Goal: Information Seeking & Learning: Learn about a topic

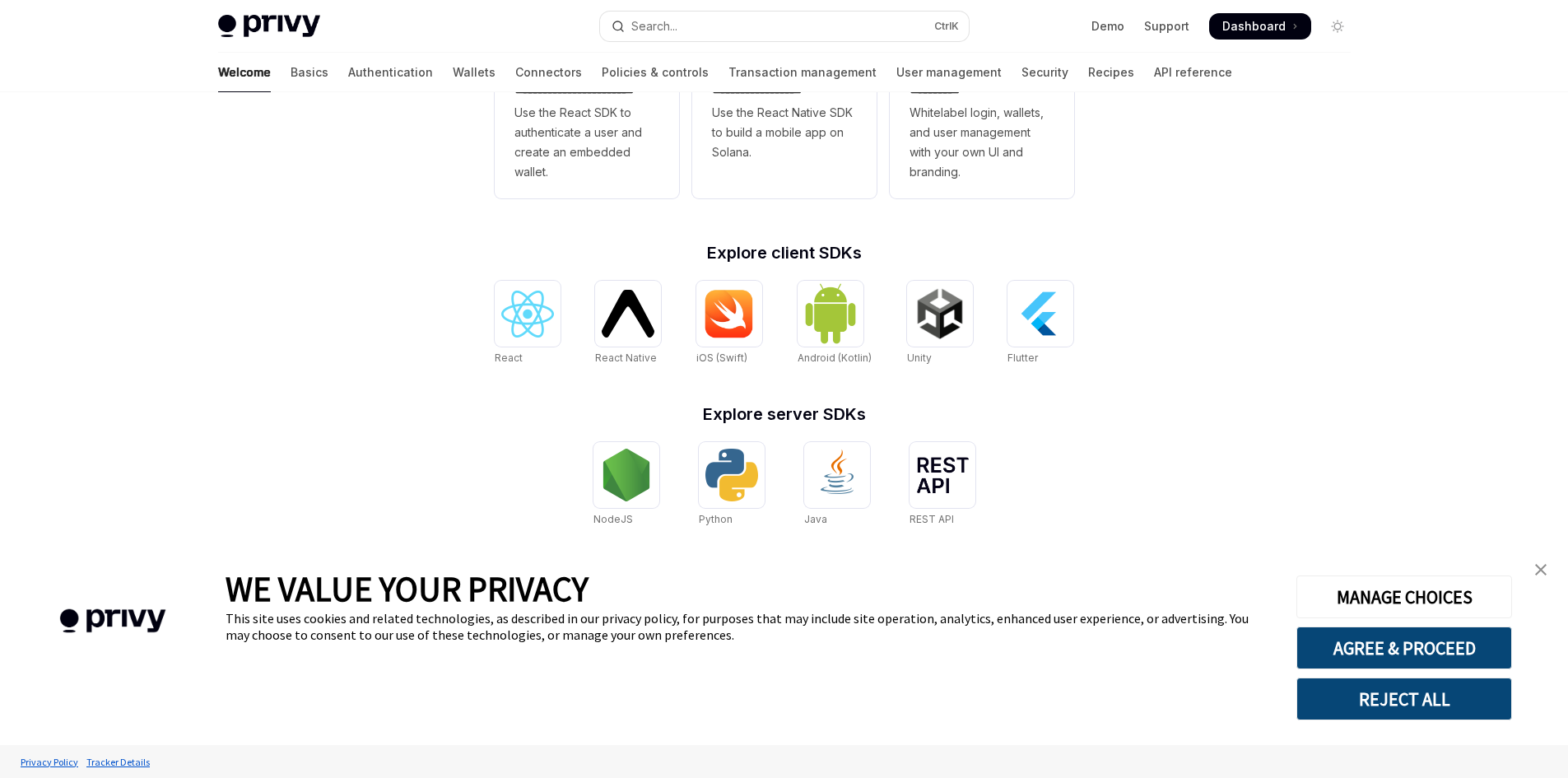
scroll to position [449, 0]
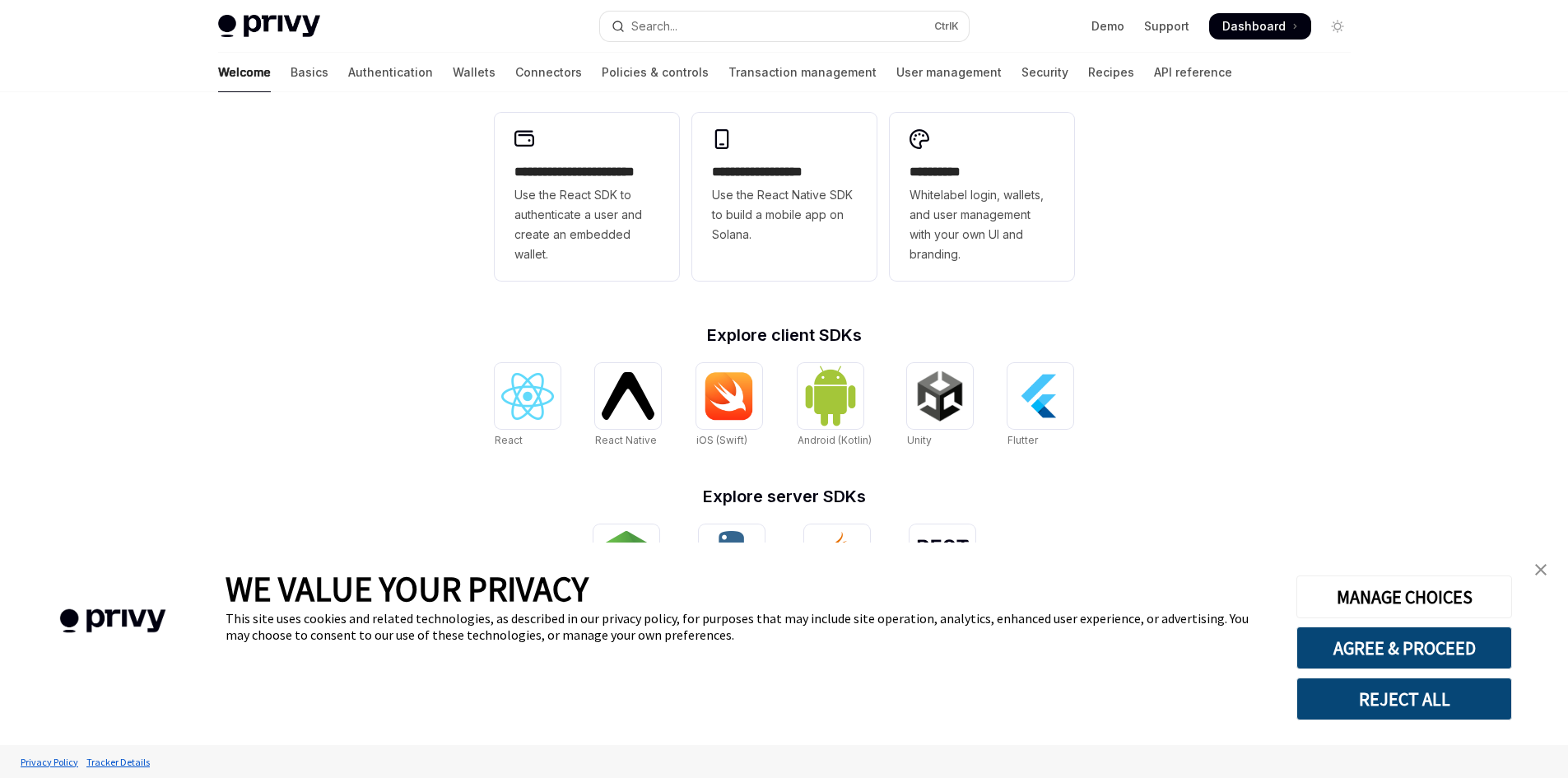
click at [1542, 567] on img "close banner" at bounding box center [1541, 570] width 12 height 12
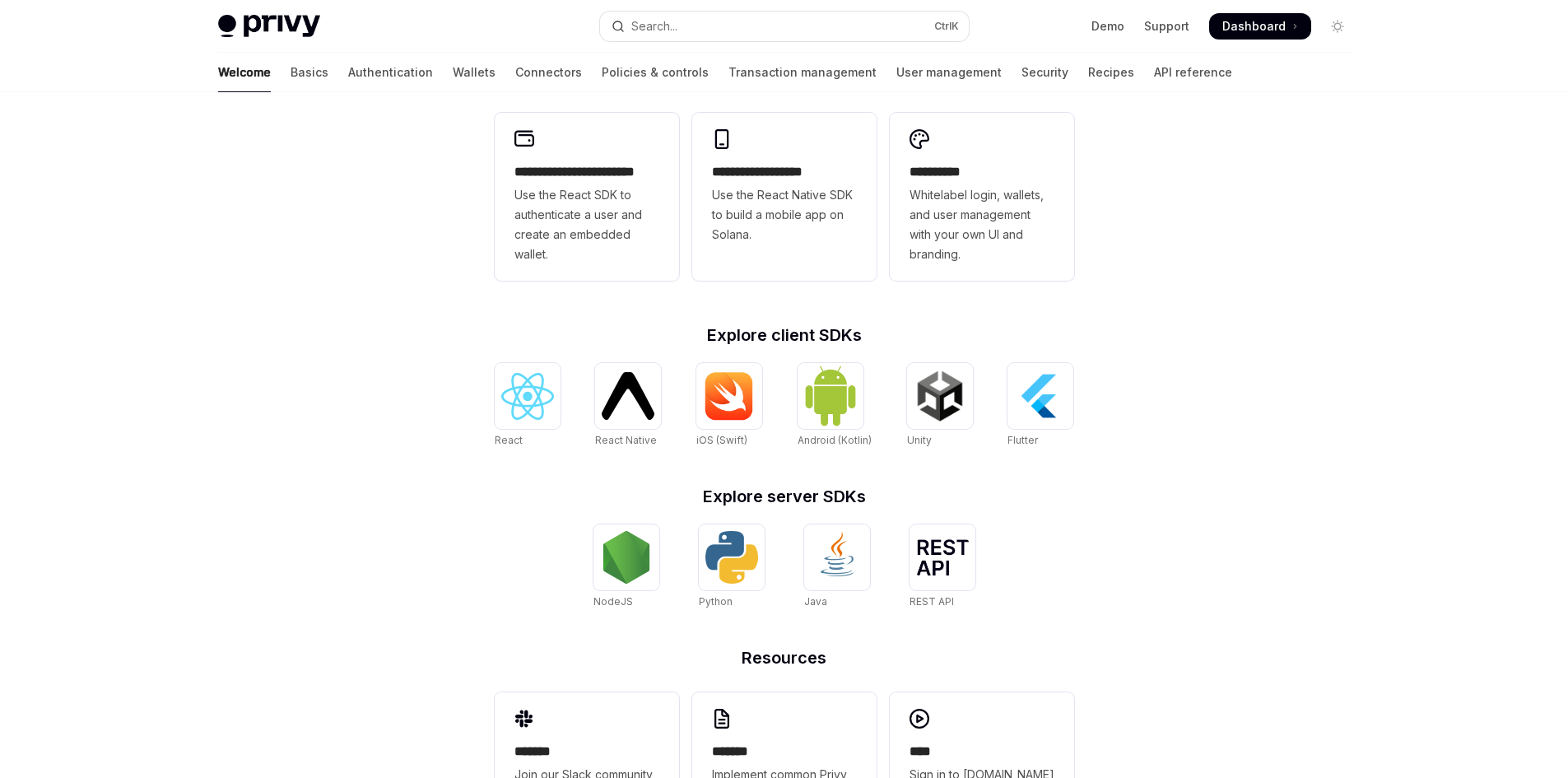
scroll to position [531, 0]
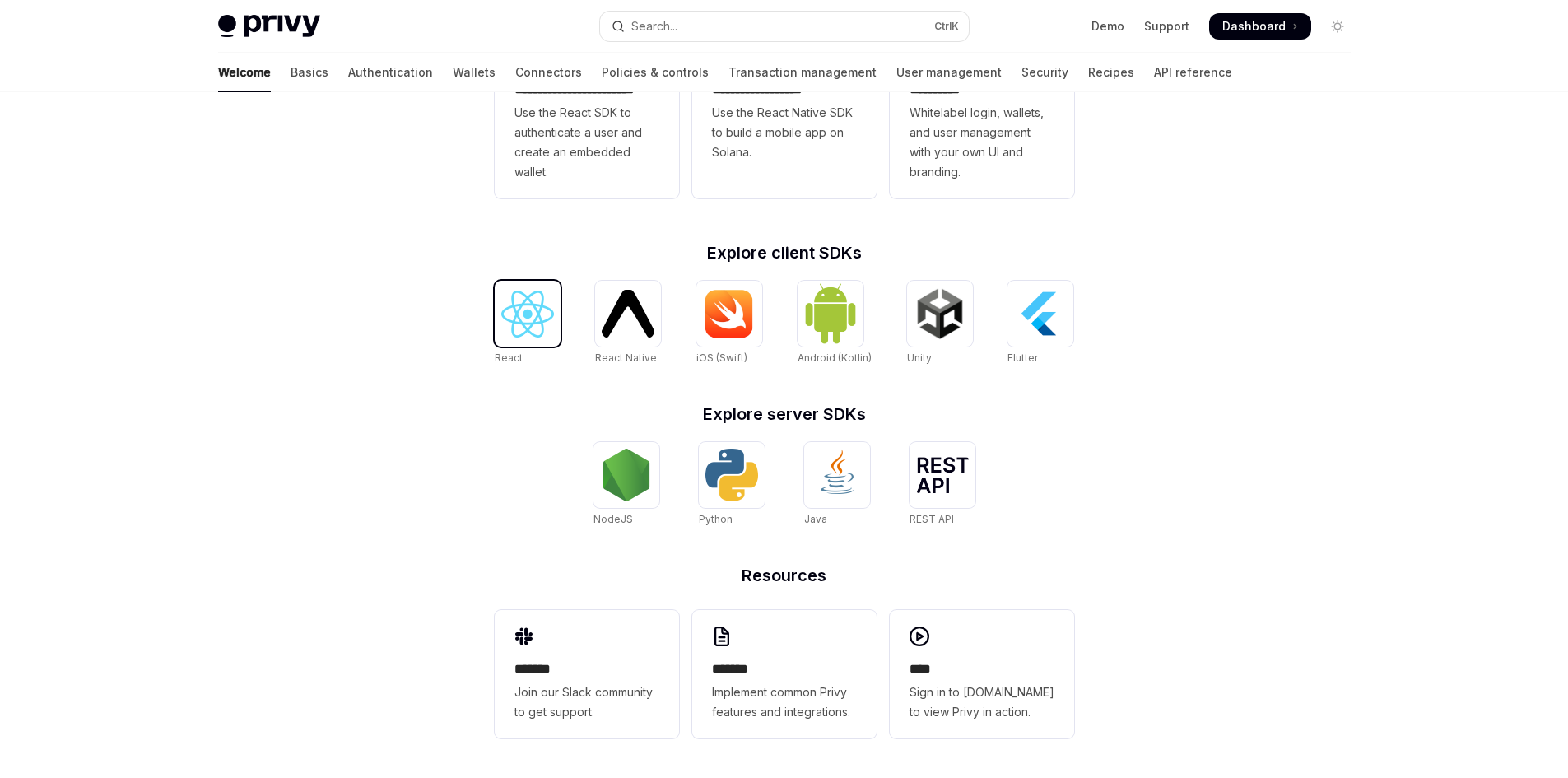
click at [517, 305] on img at bounding box center [527, 314] width 52 height 47
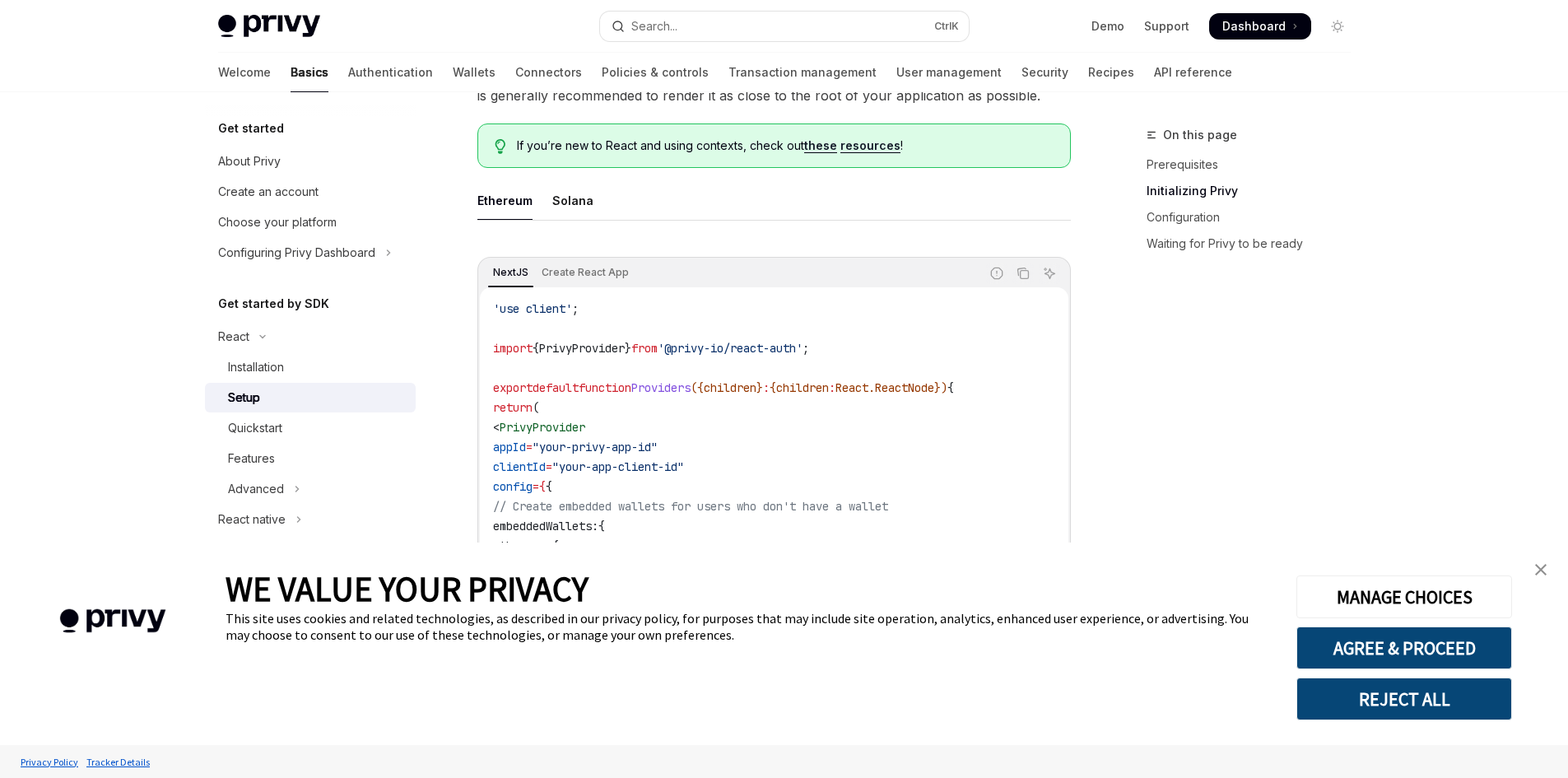
scroll to position [494, 0]
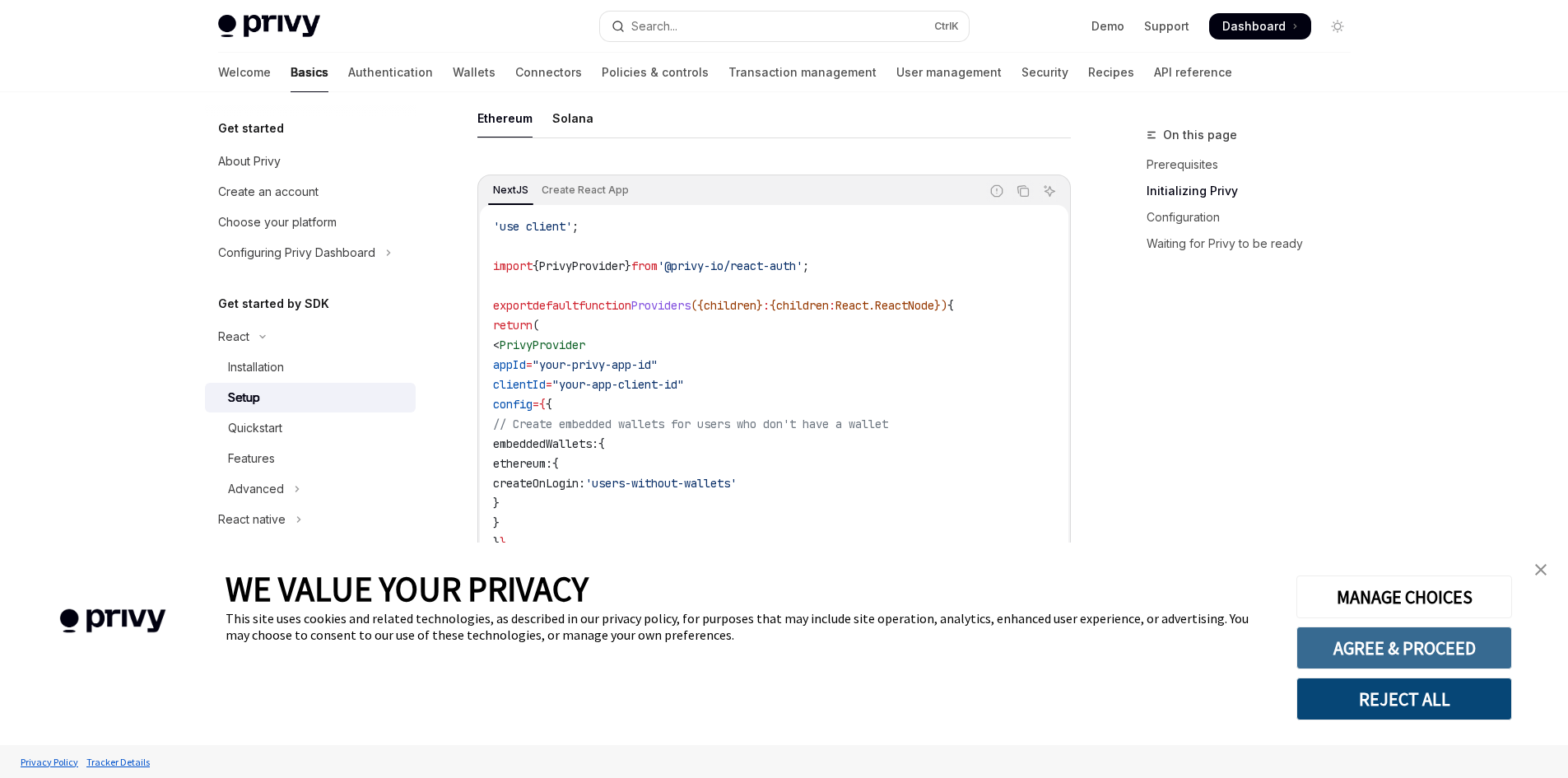
click at [1427, 655] on button "AGREE & PROCEED" at bounding box center [1404, 647] width 215 height 43
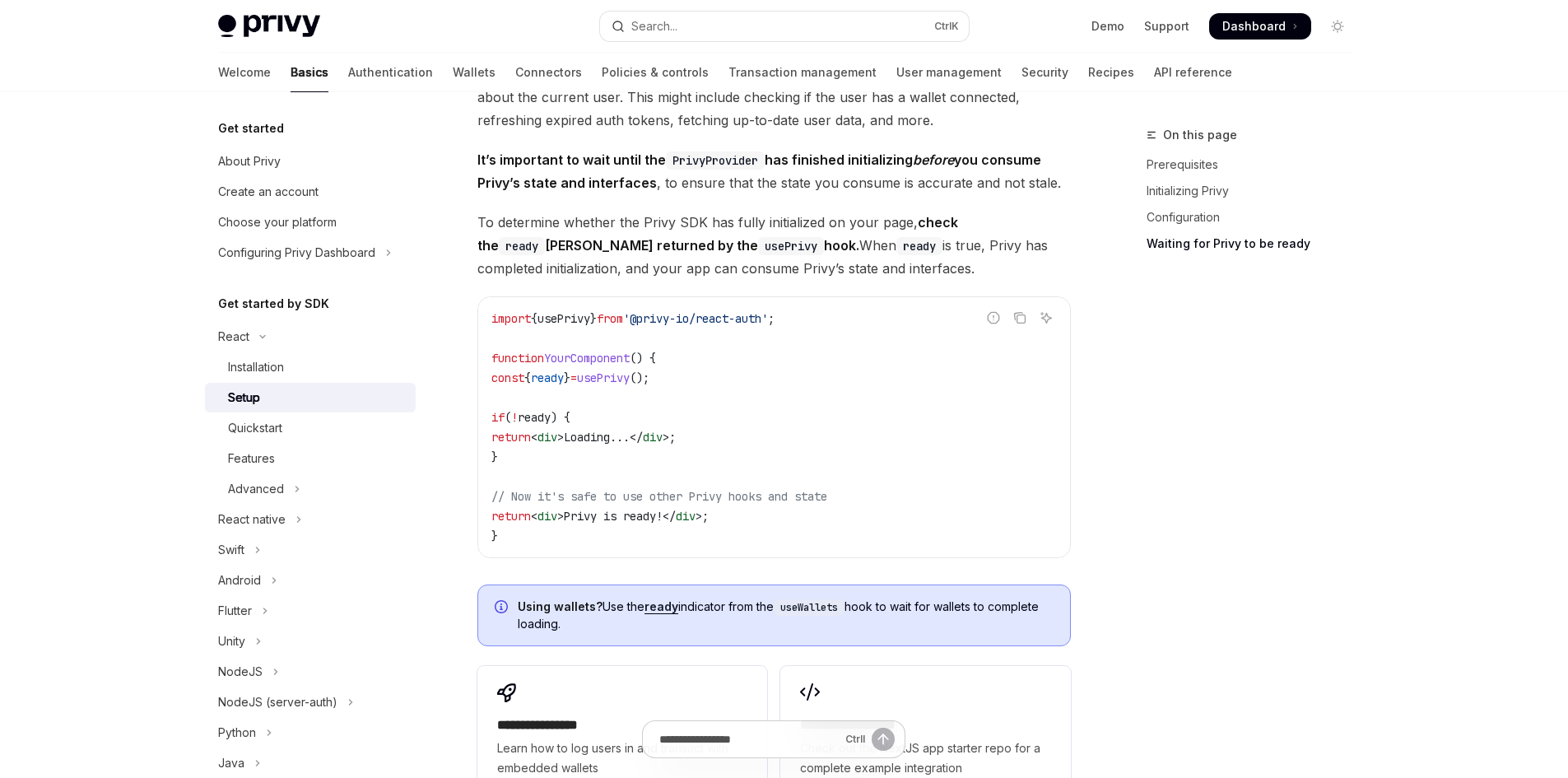
scroll to position [2076, 0]
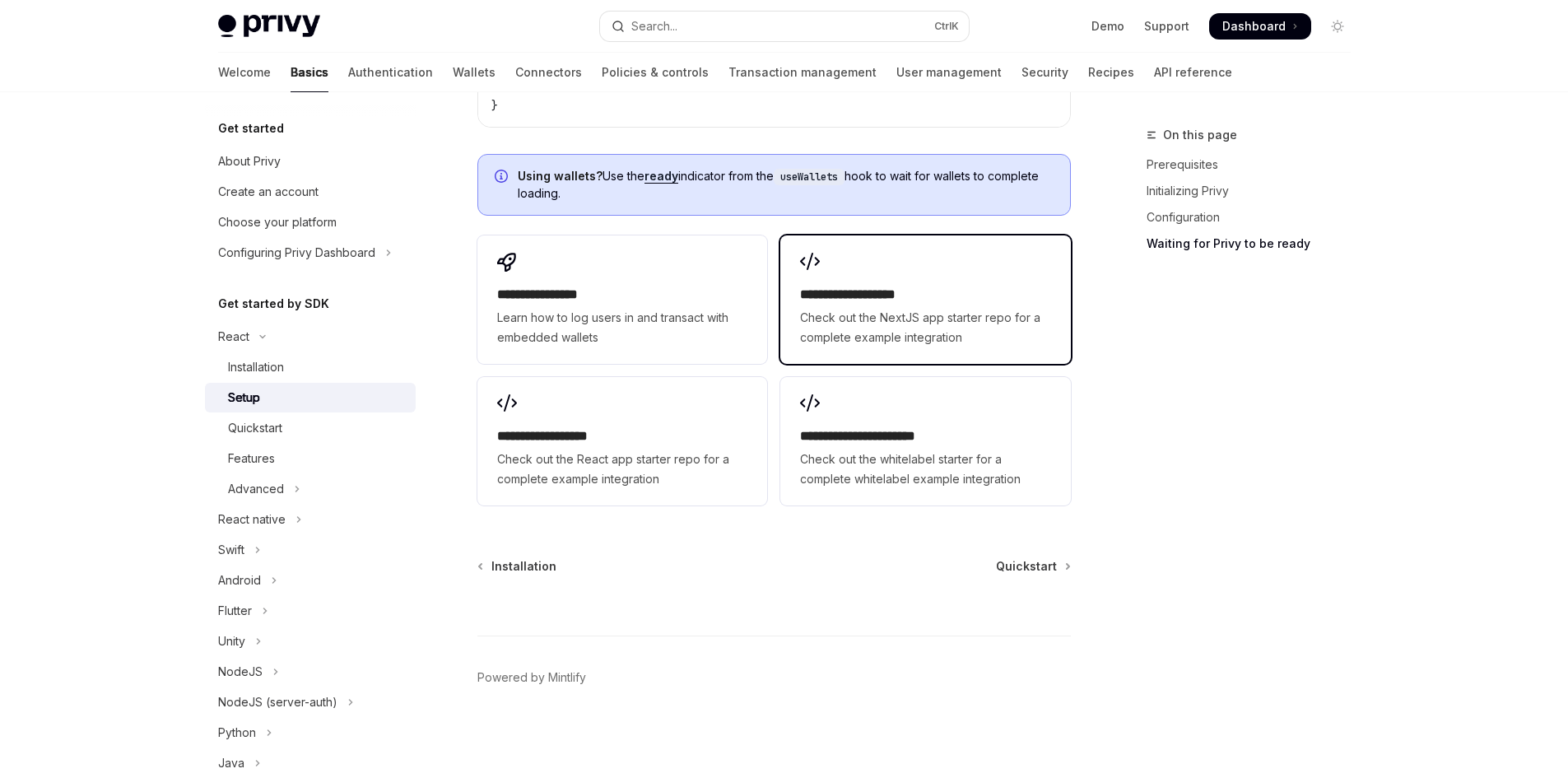
click at [815, 275] on div "**********" at bounding box center [925, 299] width 290 height 128
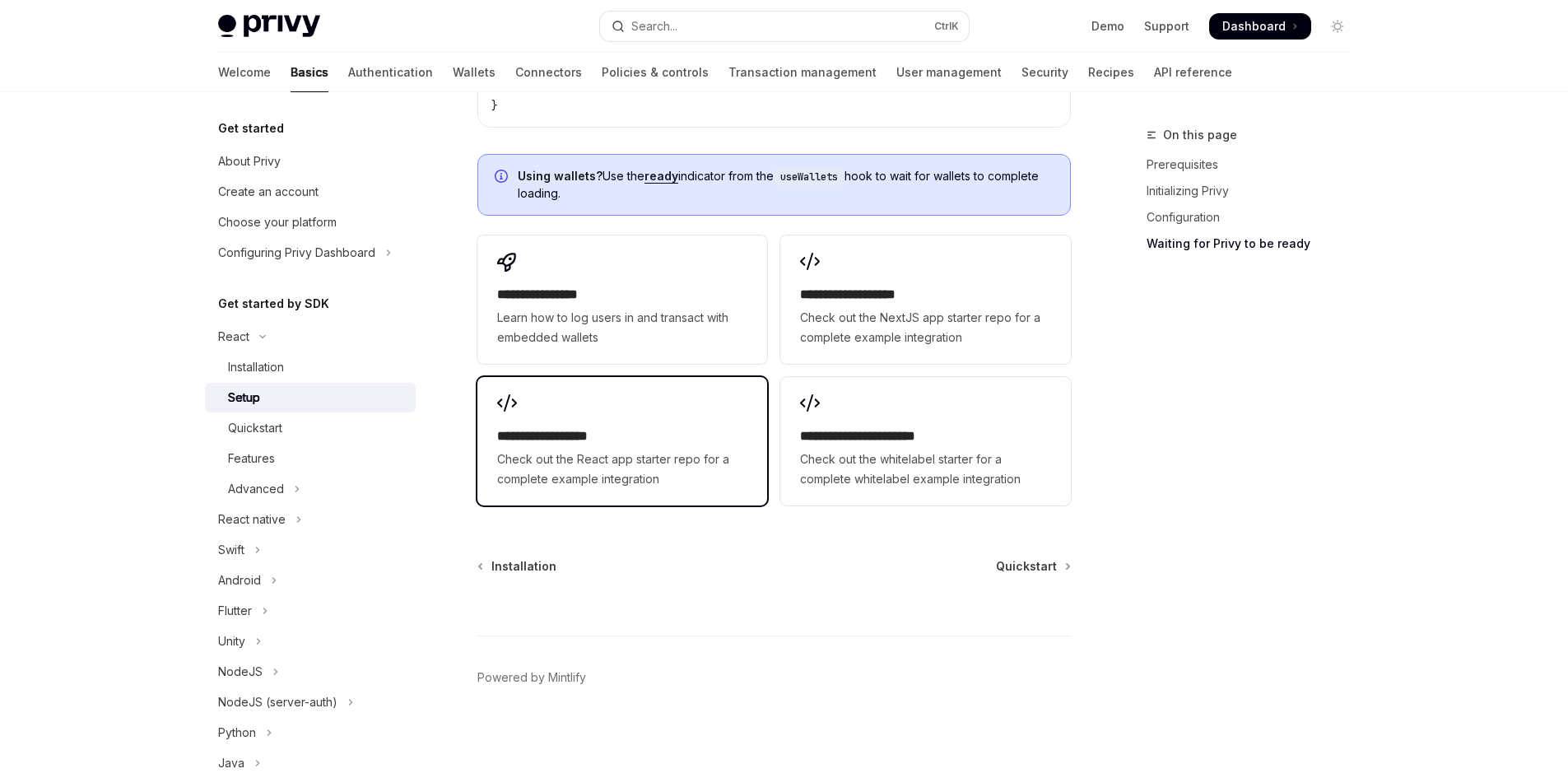
scroll to position [1994, 0]
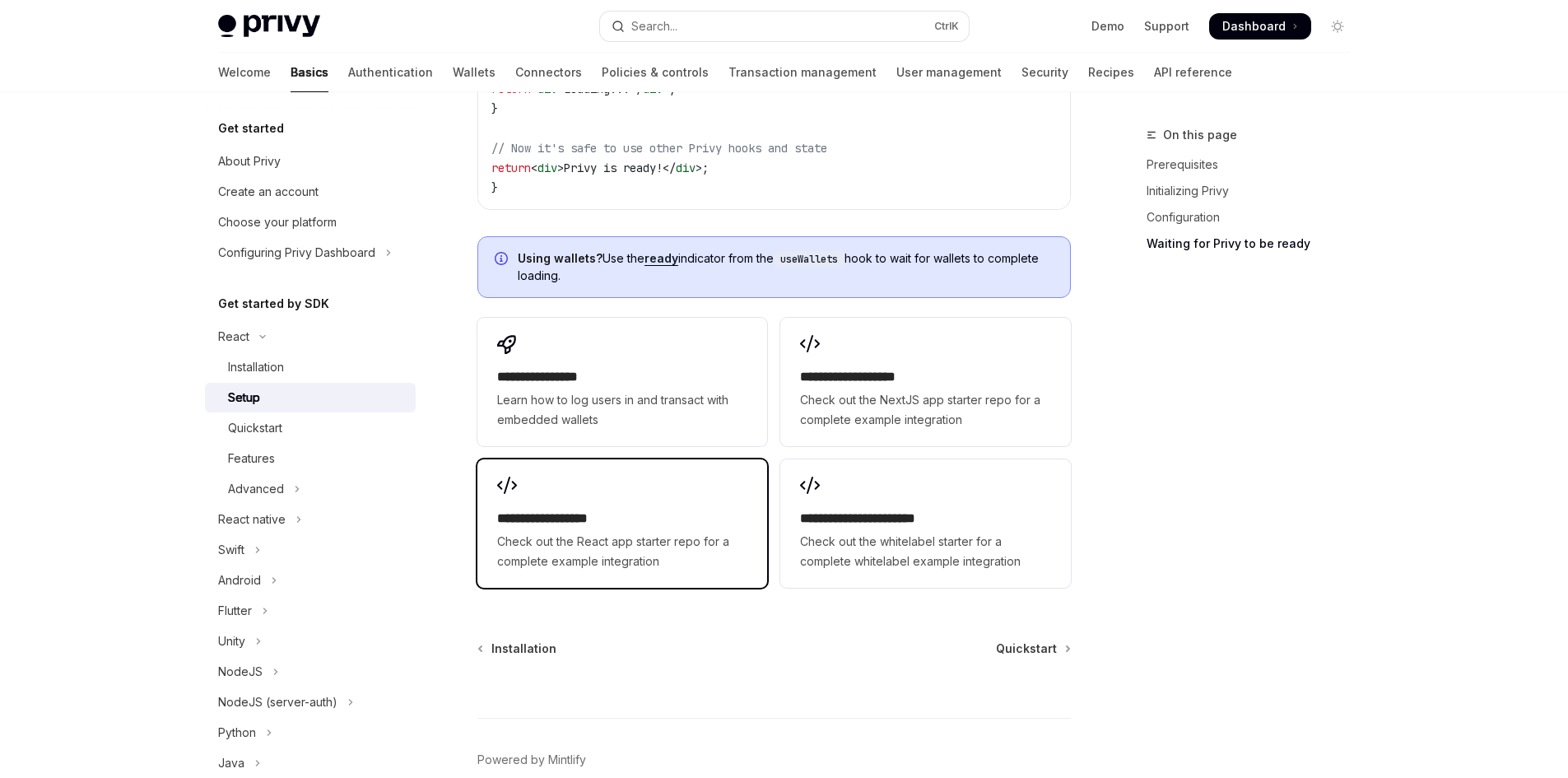
click at [685, 484] on div "**********" at bounding box center [622, 523] width 290 height 128
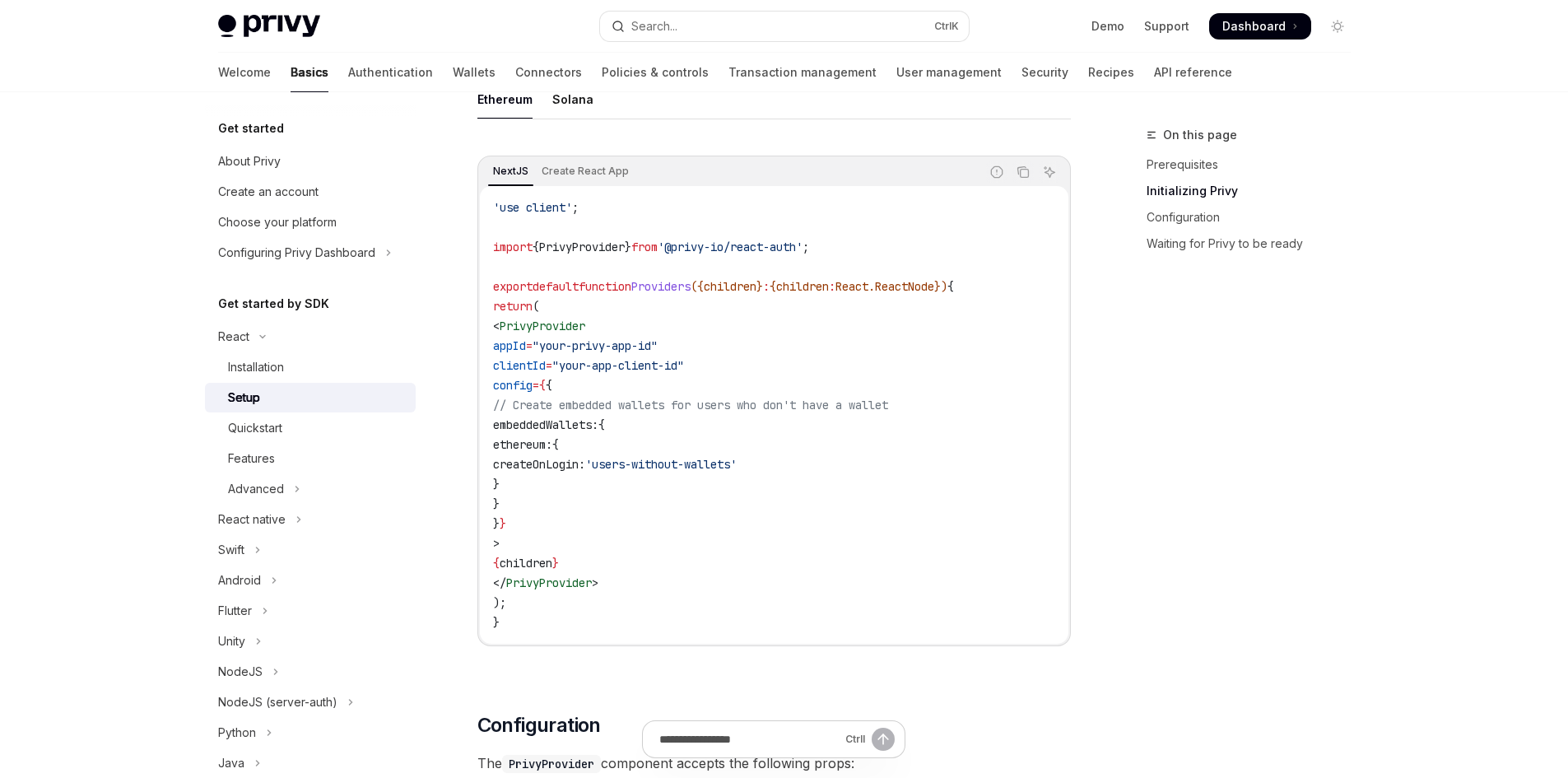
scroll to position [19, 0]
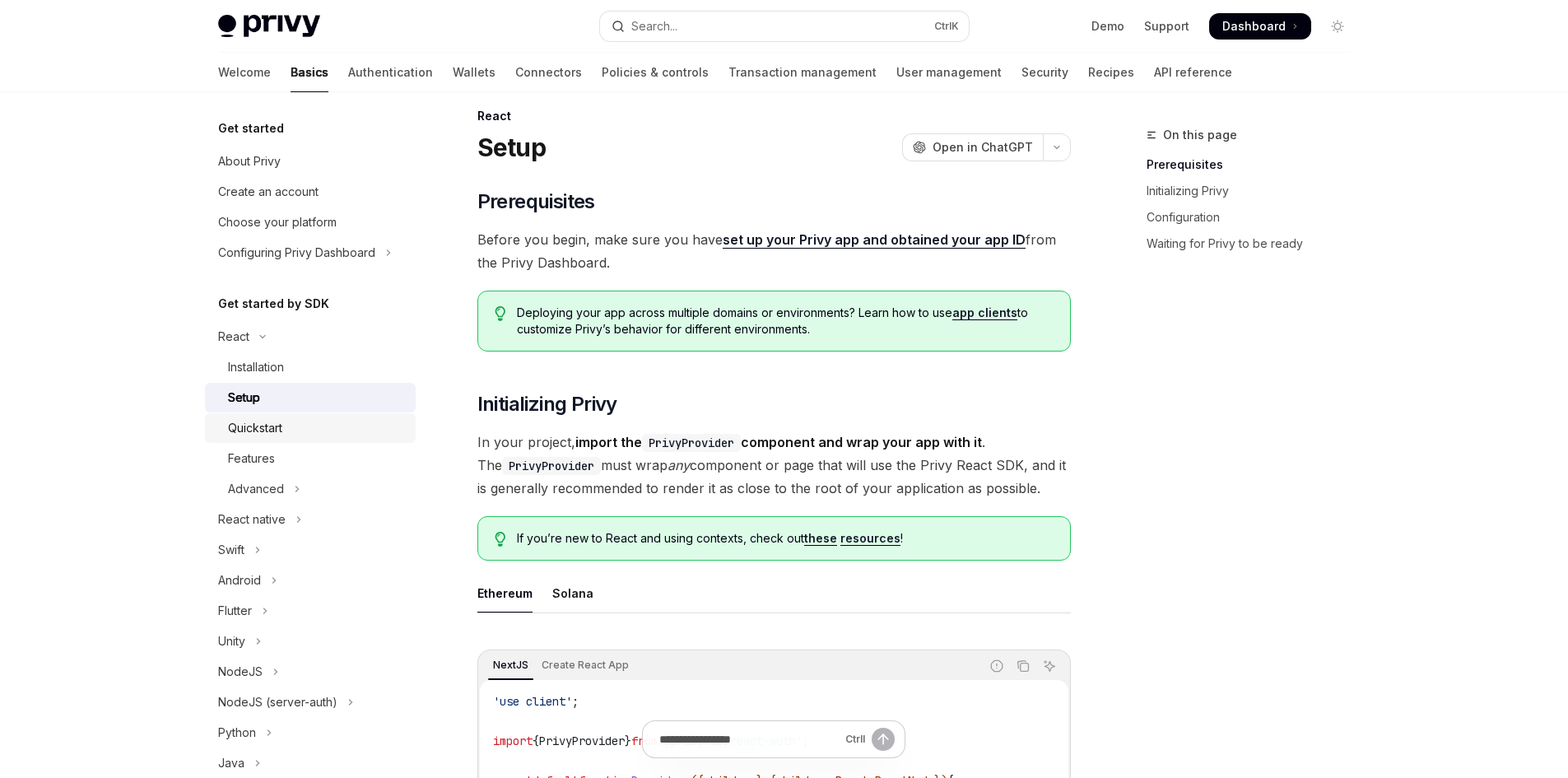
click at [311, 429] on div "Quickstart" at bounding box center [316, 427] width 177 height 19
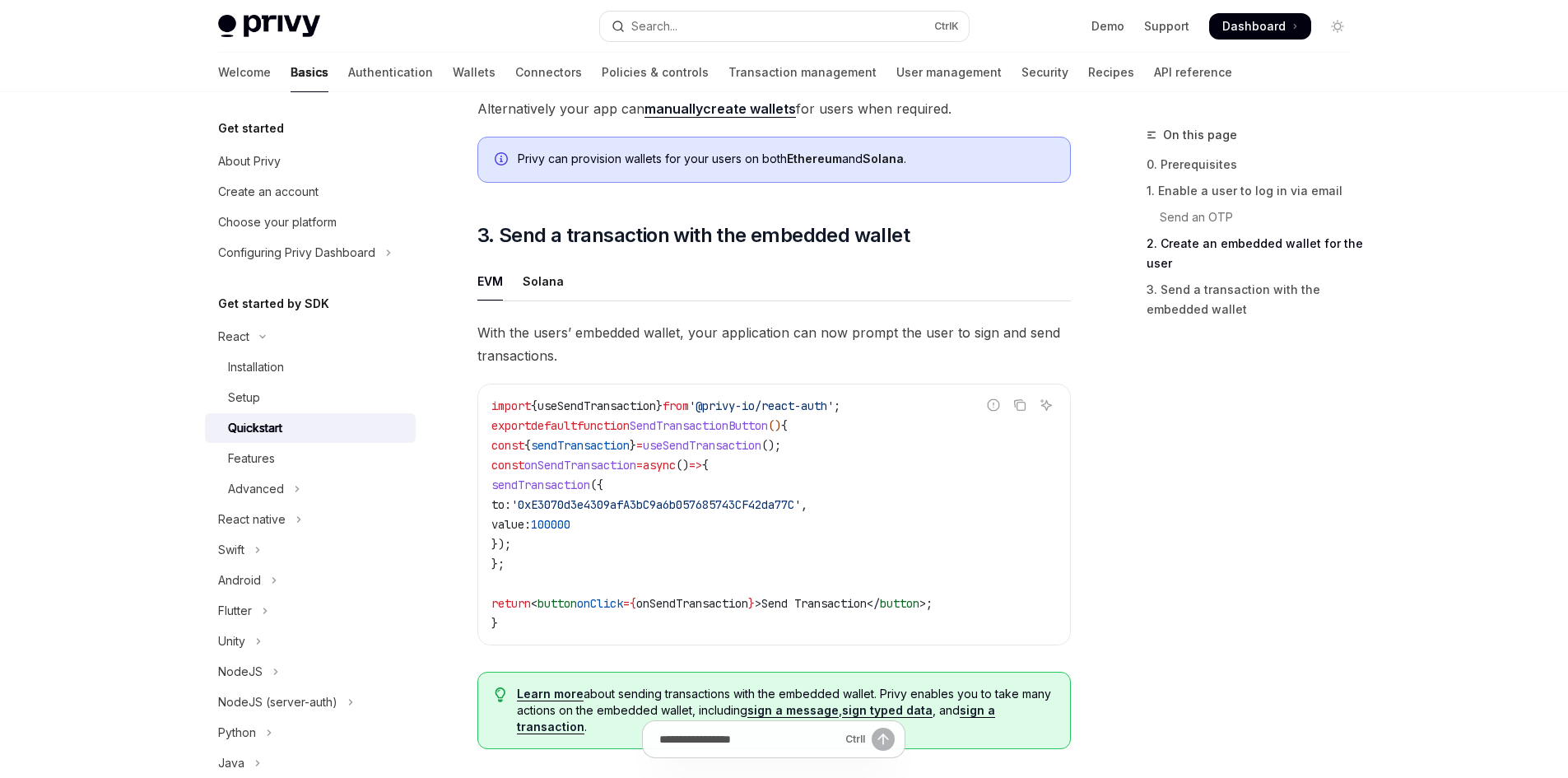
scroll to position [1635, 0]
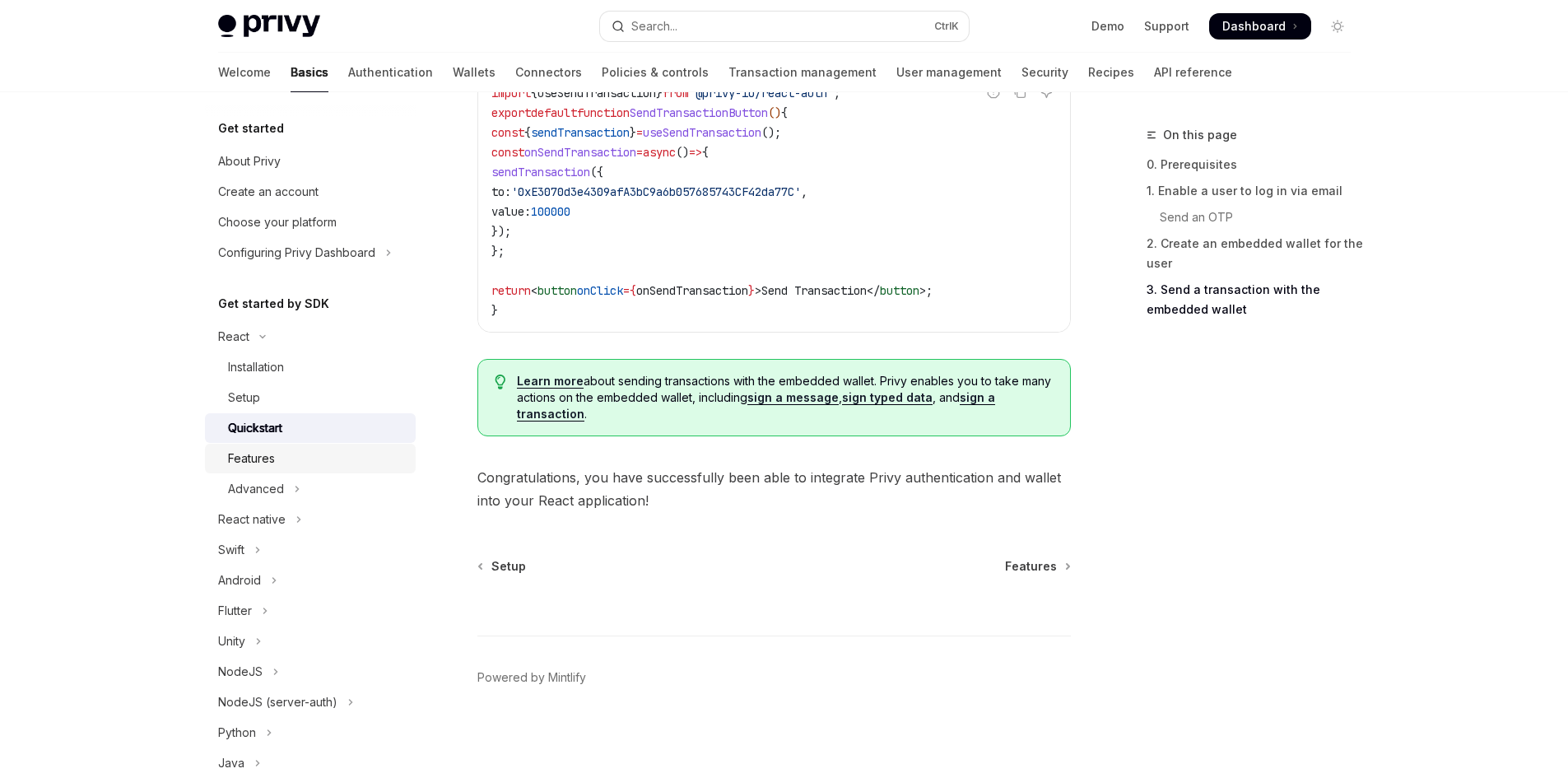
click at [367, 462] on div "Features" at bounding box center [316, 458] width 177 height 19
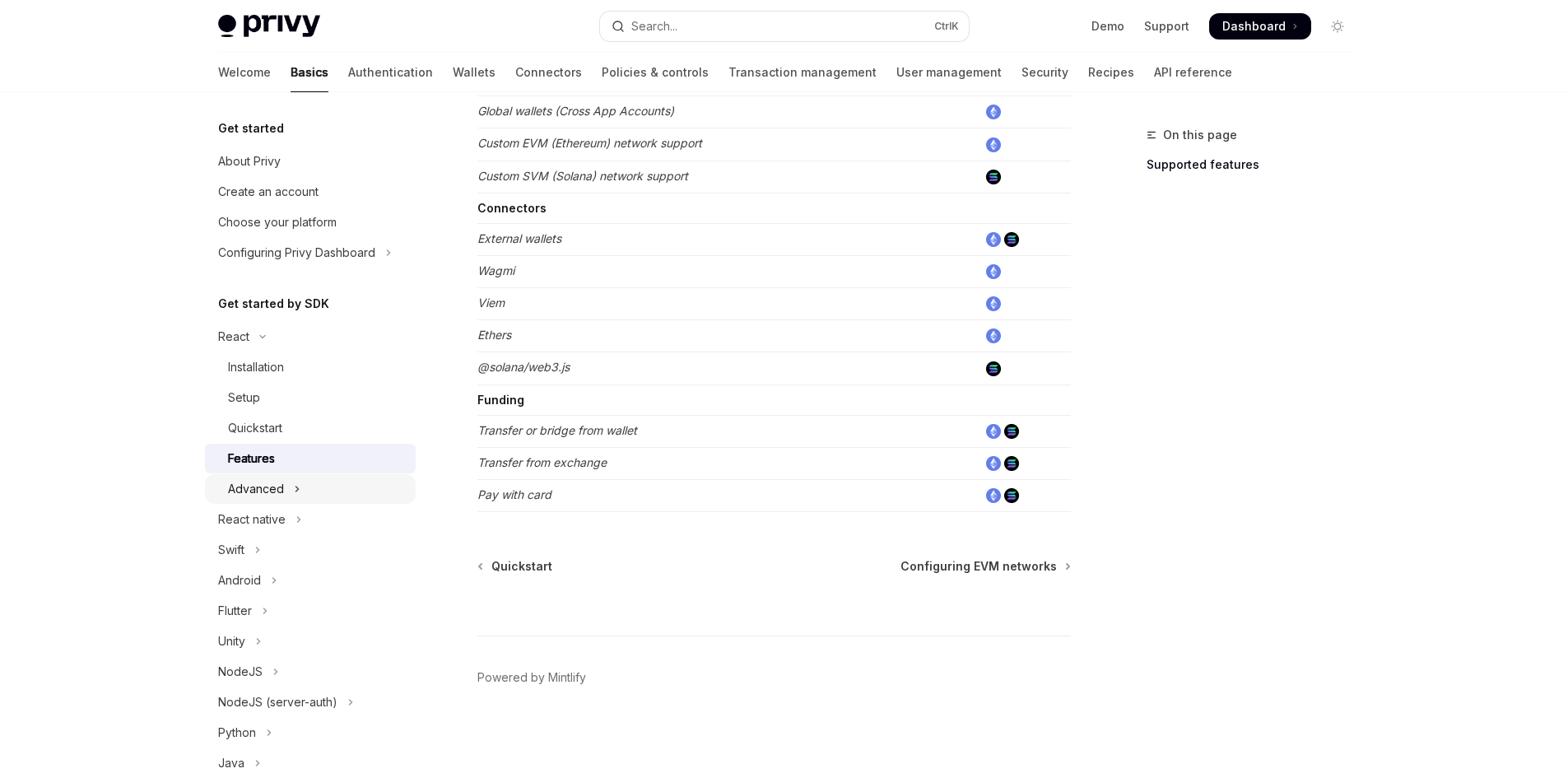
scroll to position [165, 0]
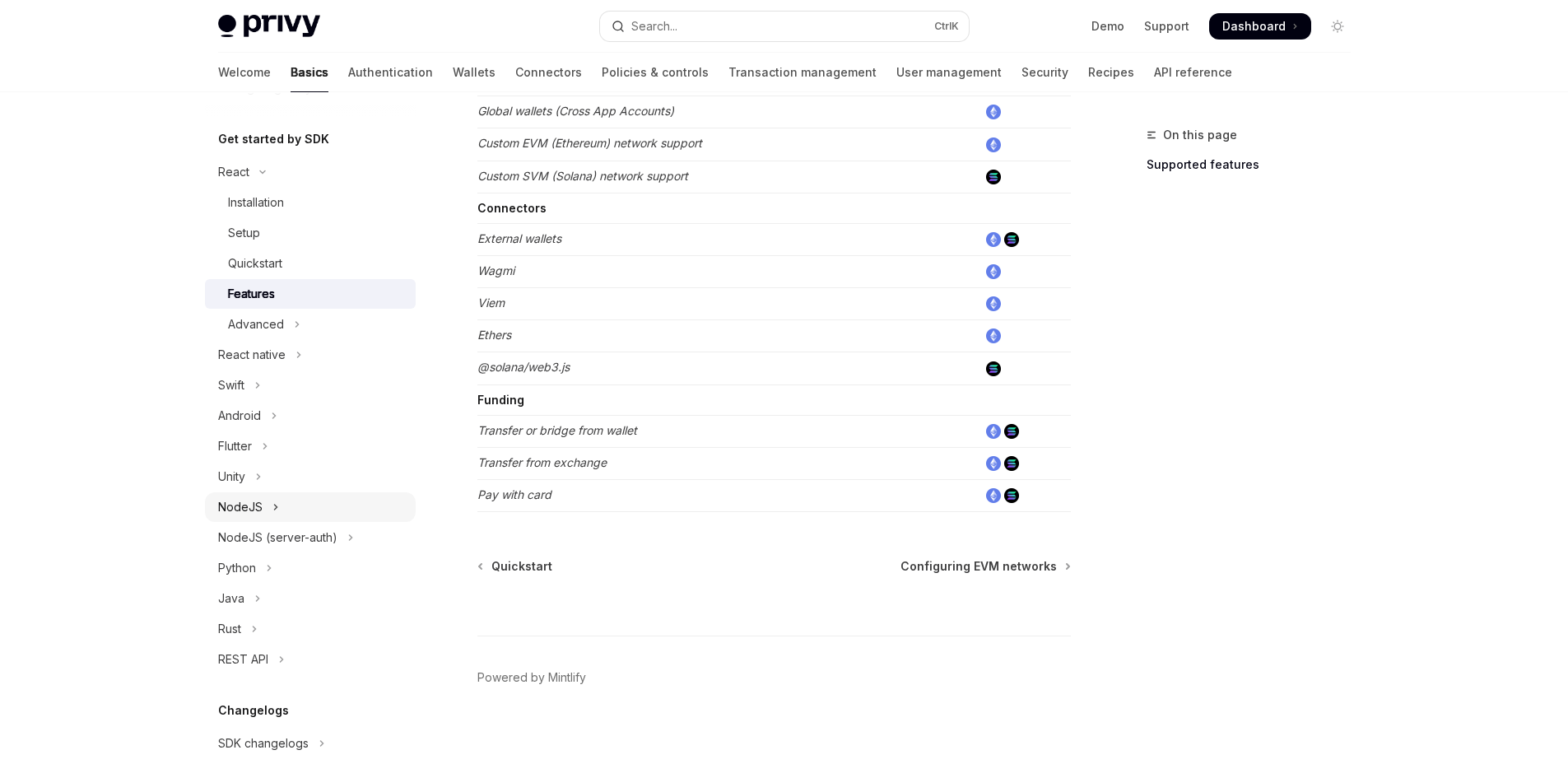
click at [332, 511] on button "NodeJS" at bounding box center [309, 507] width 210 height 30
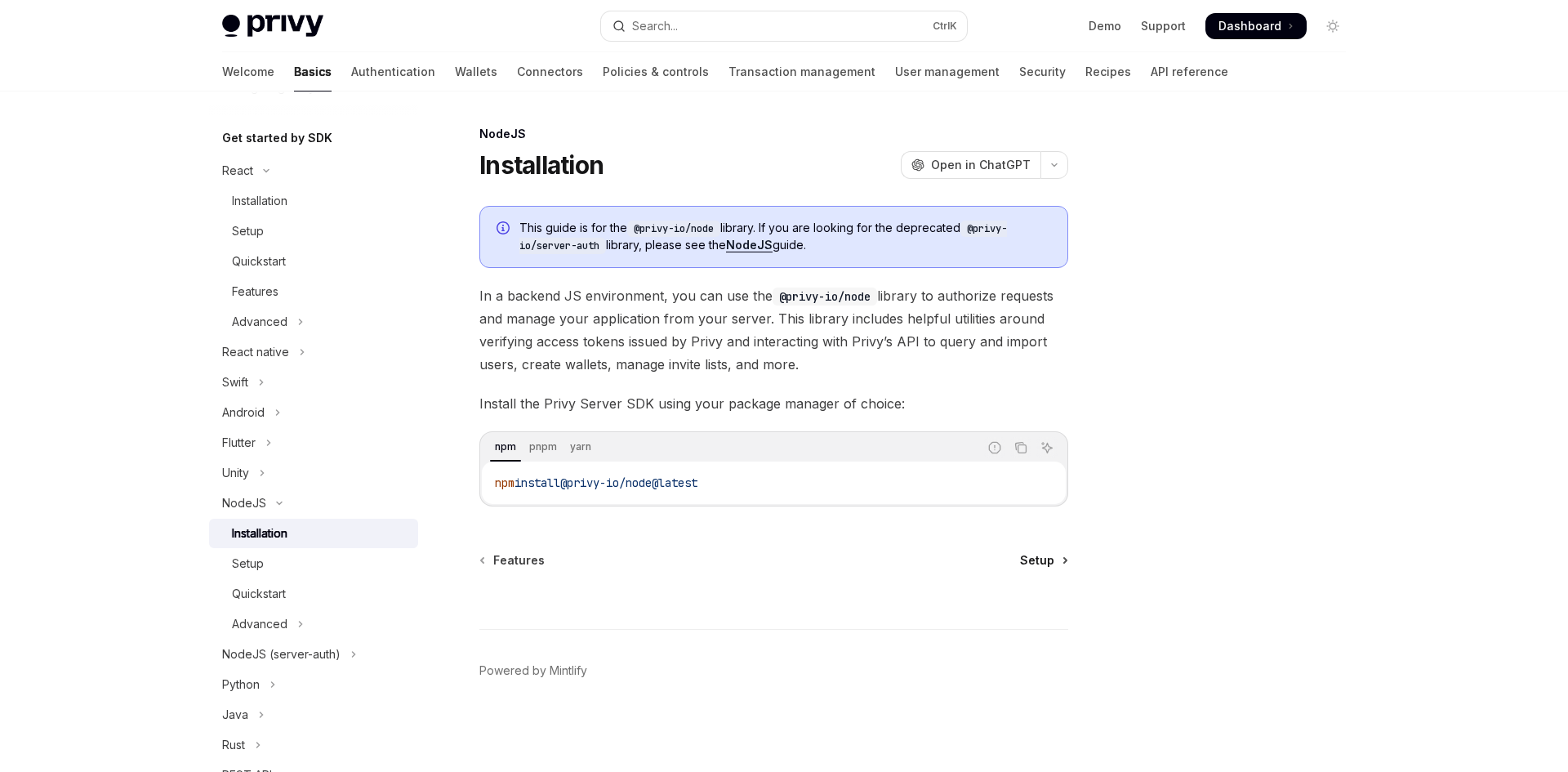
click at [1051, 555] on span "Setup" at bounding box center [1037, 560] width 35 height 16
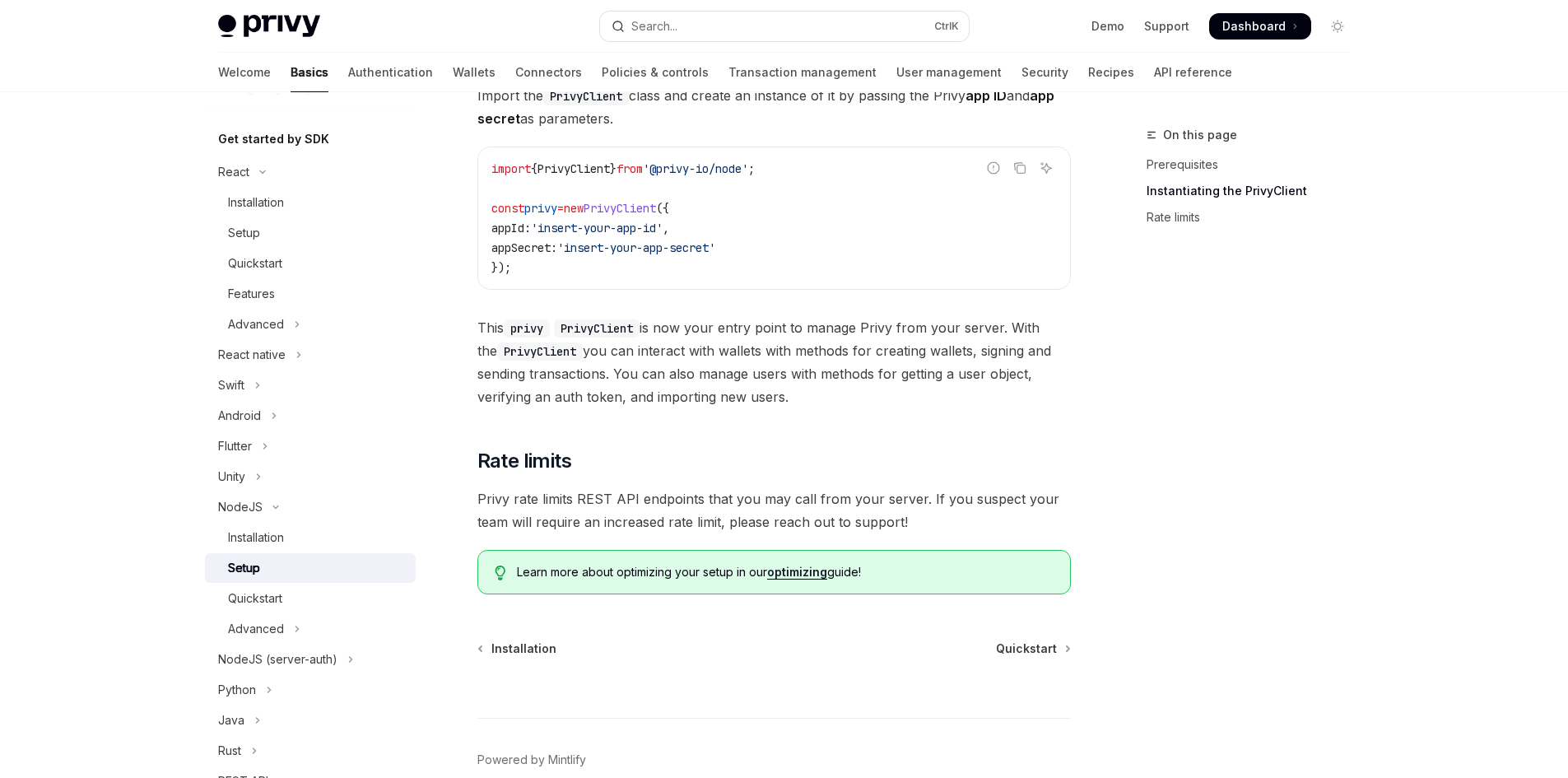
scroll to position [598, 0]
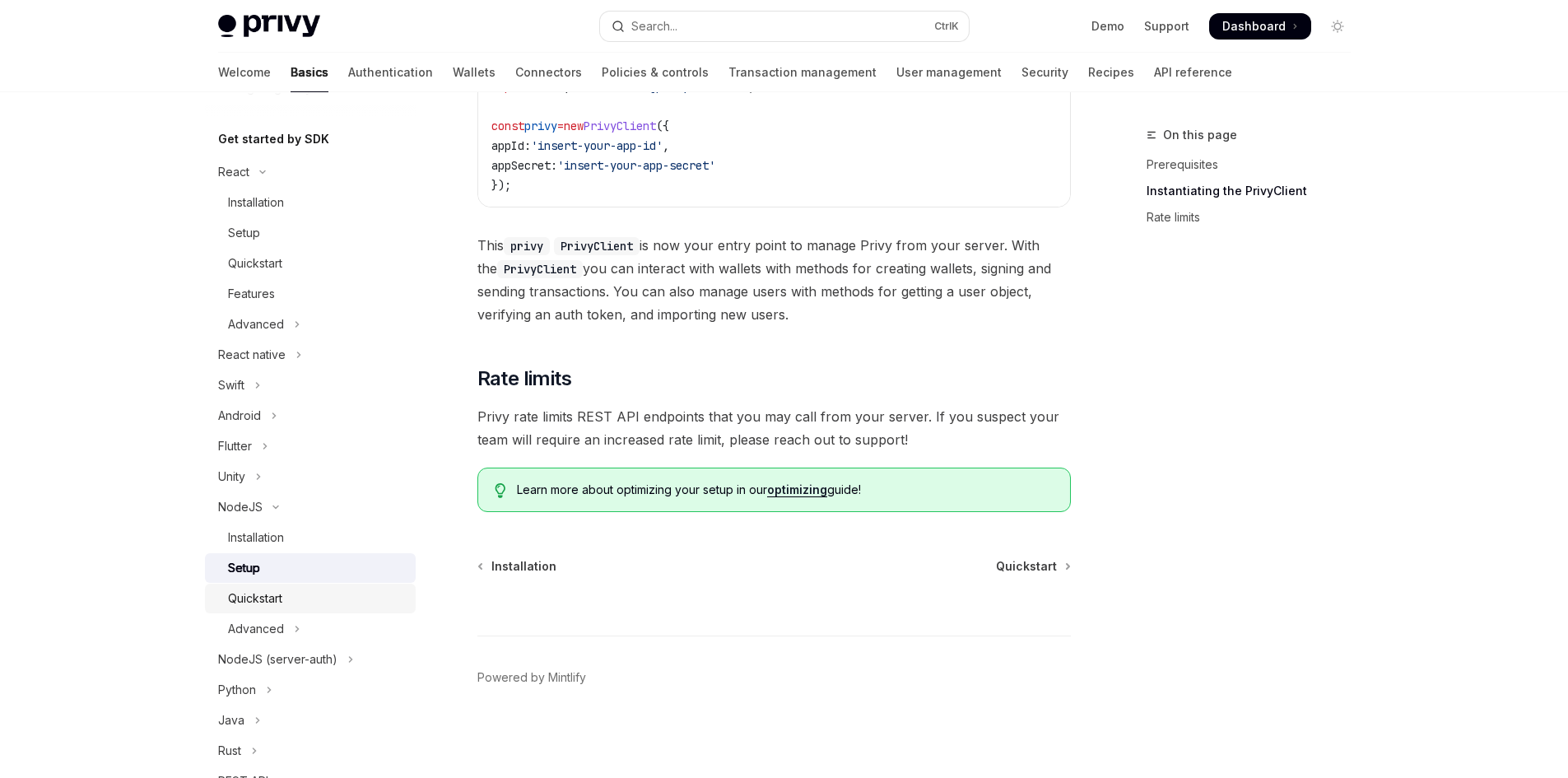
click at [325, 608] on link "Quickstart" at bounding box center [309, 598] width 210 height 30
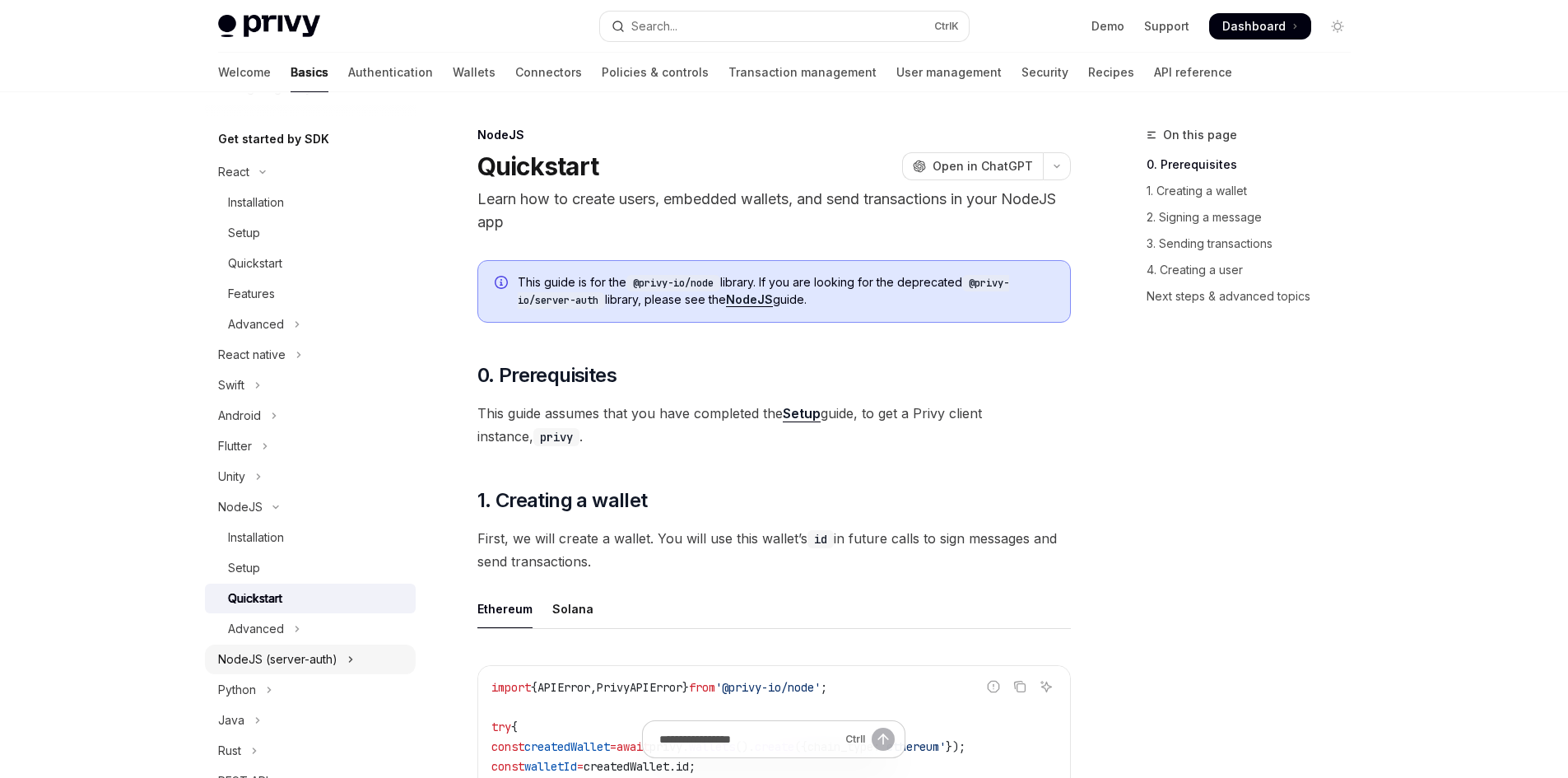
click at [335, 662] on div "NodeJS (server-auth)" at bounding box center [277, 659] width 119 height 19
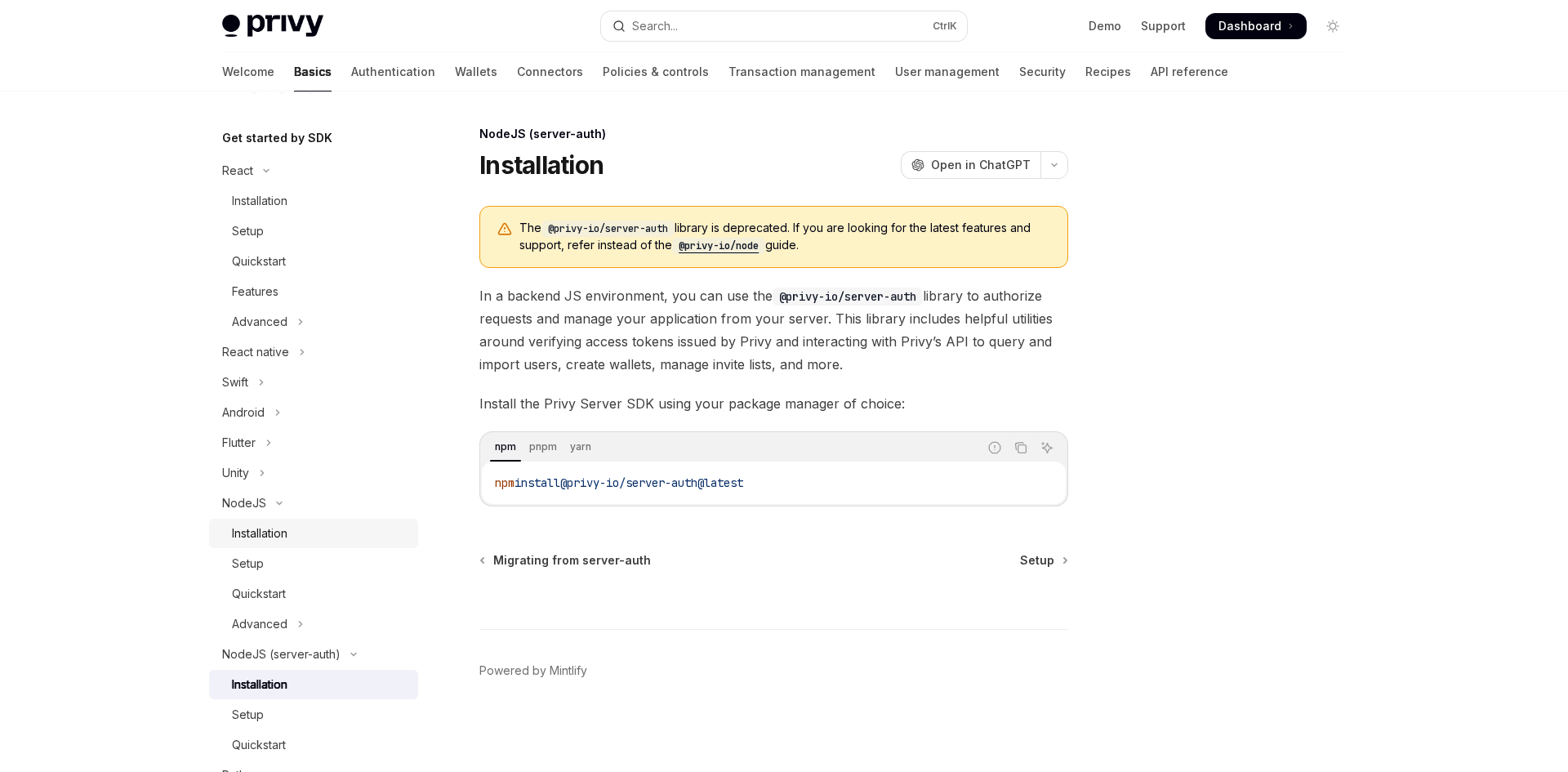
click at [353, 527] on div "Installation" at bounding box center [319, 533] width 176 height 19
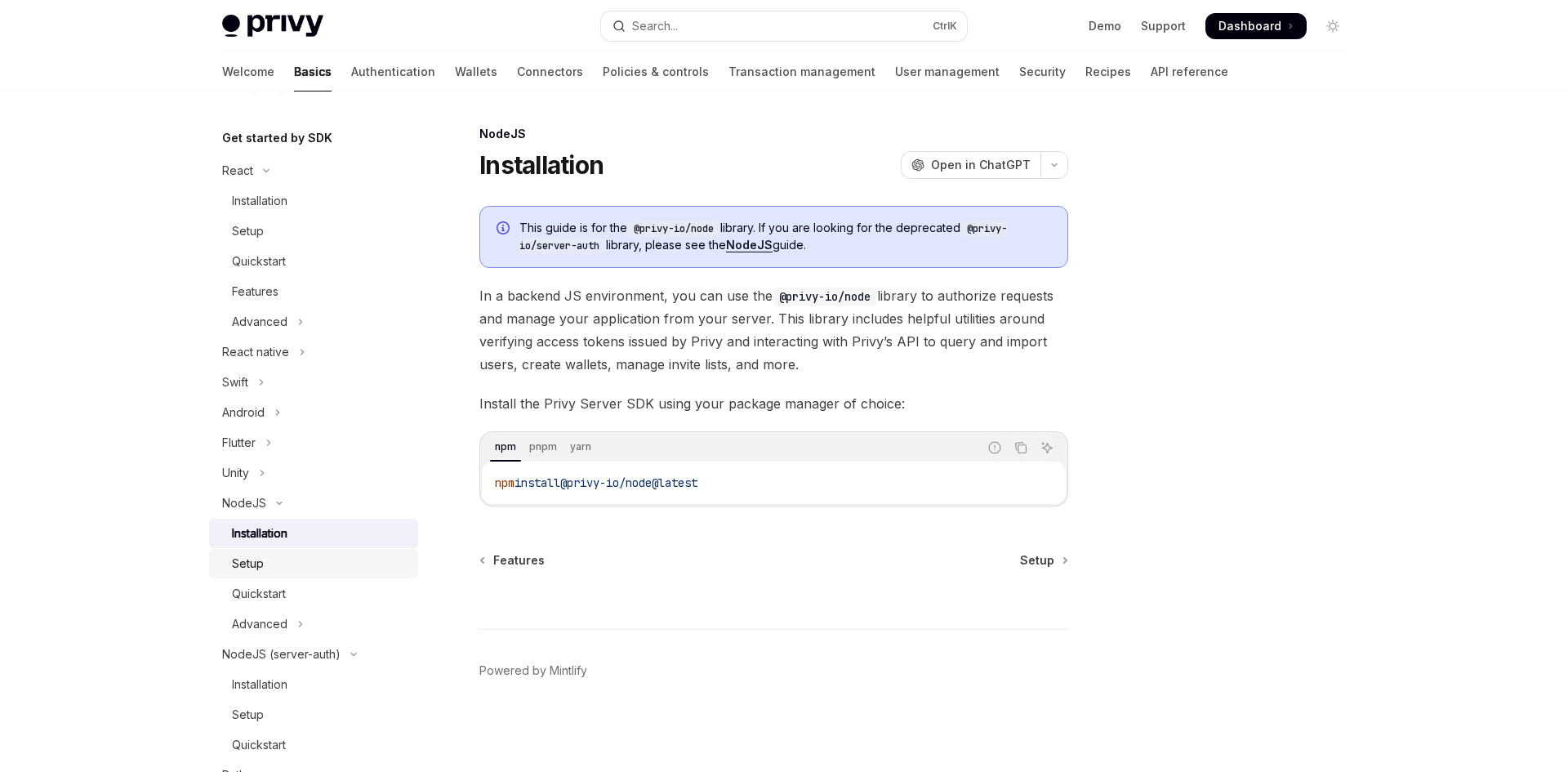
click at [309, 561] on div "Setup" at bounding box center [319, 563] width 176 height 19
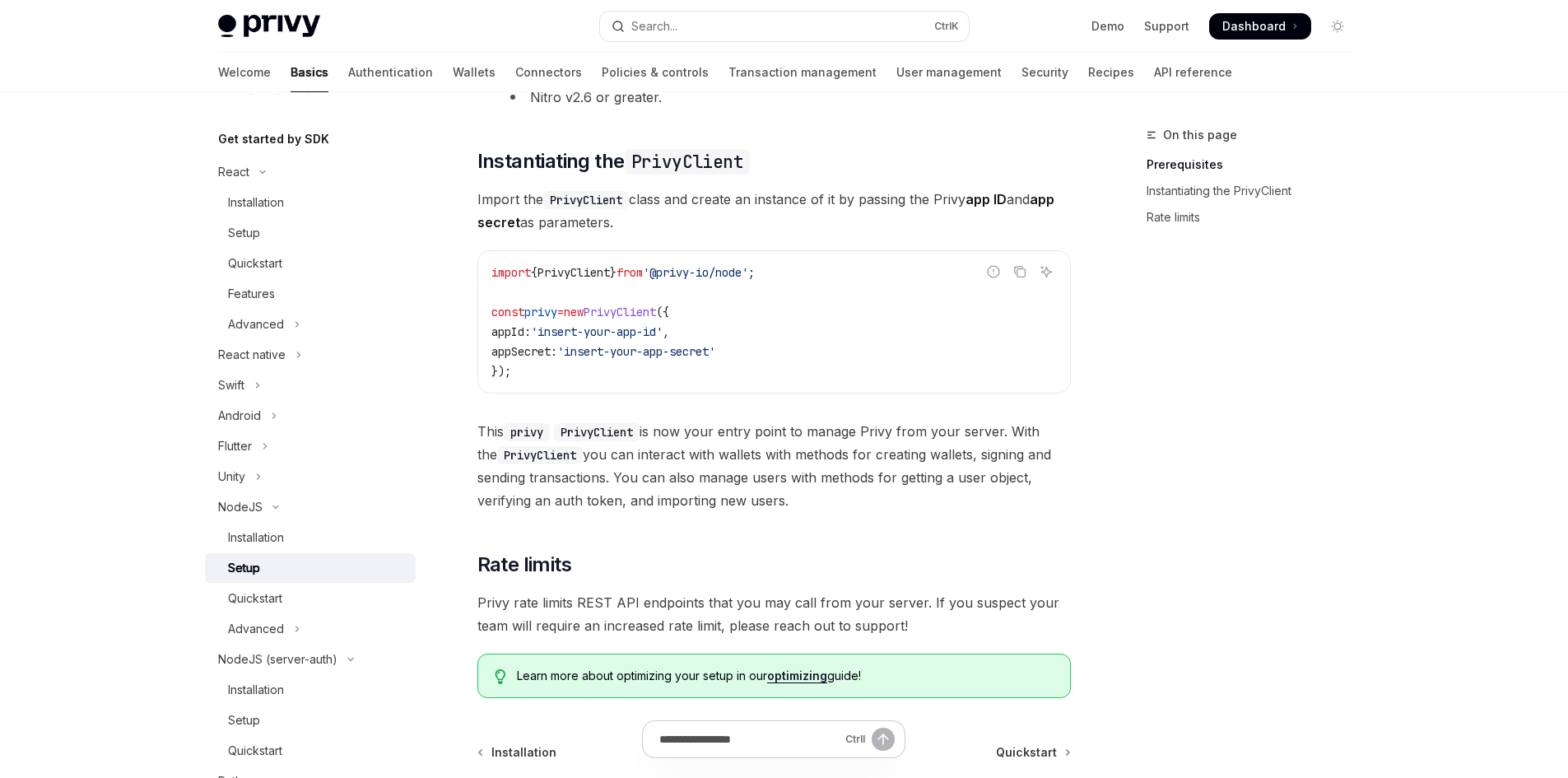
scroll to position [329, 0]
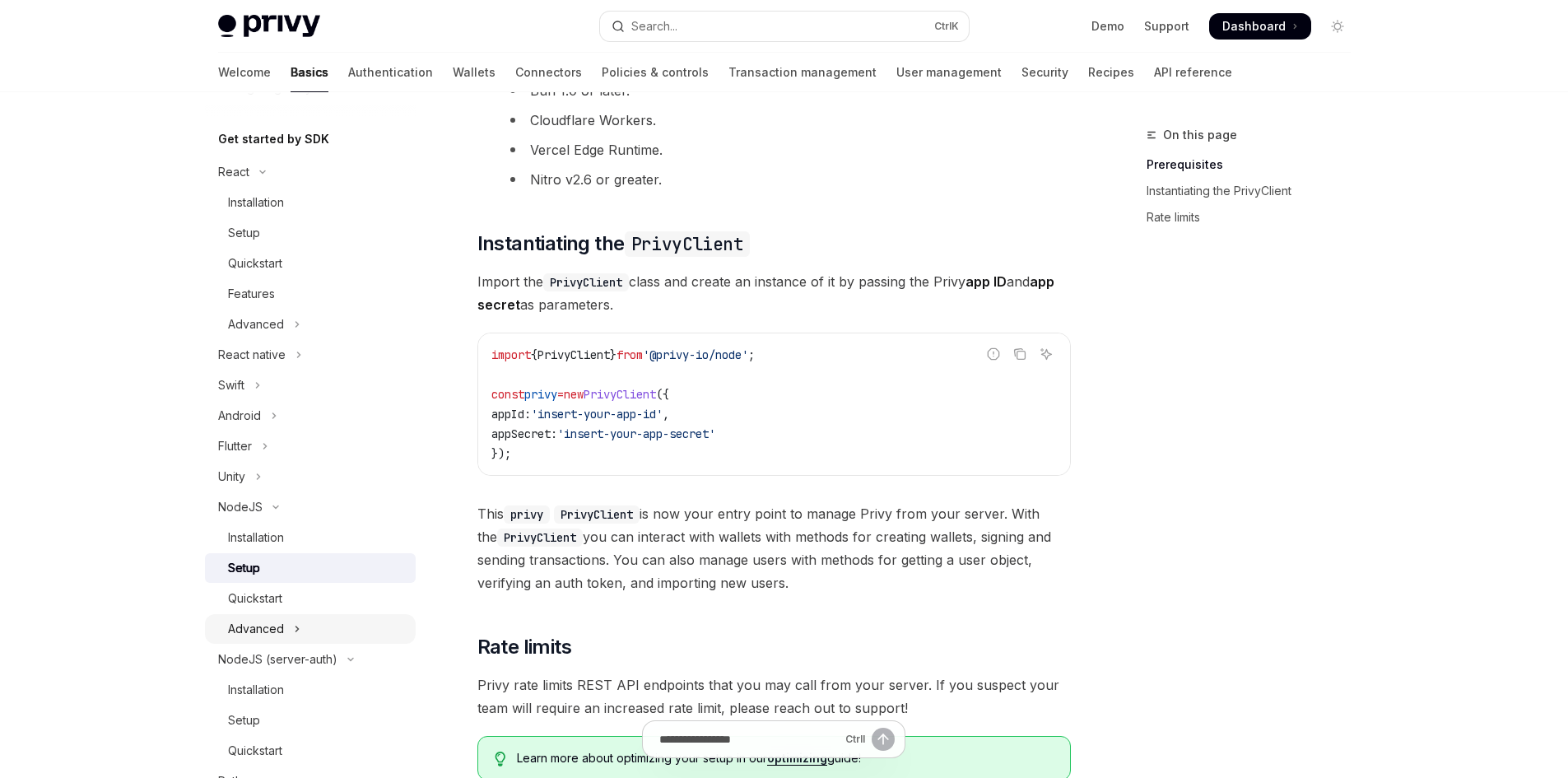
click at [303, 618] on button "Advanced" at bounding box center [309, 629] width 210 height 30
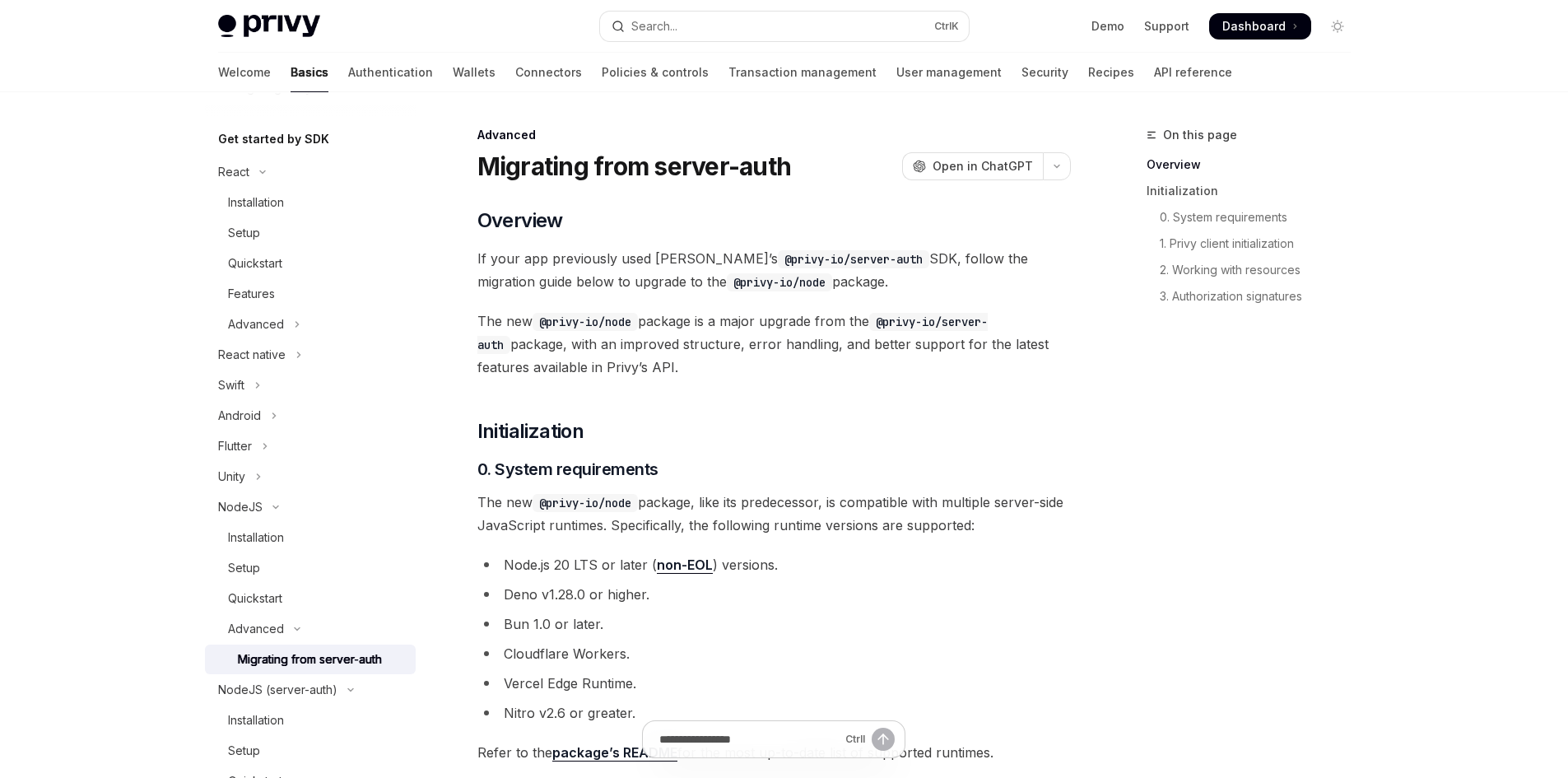
scroll to position [247, 0]
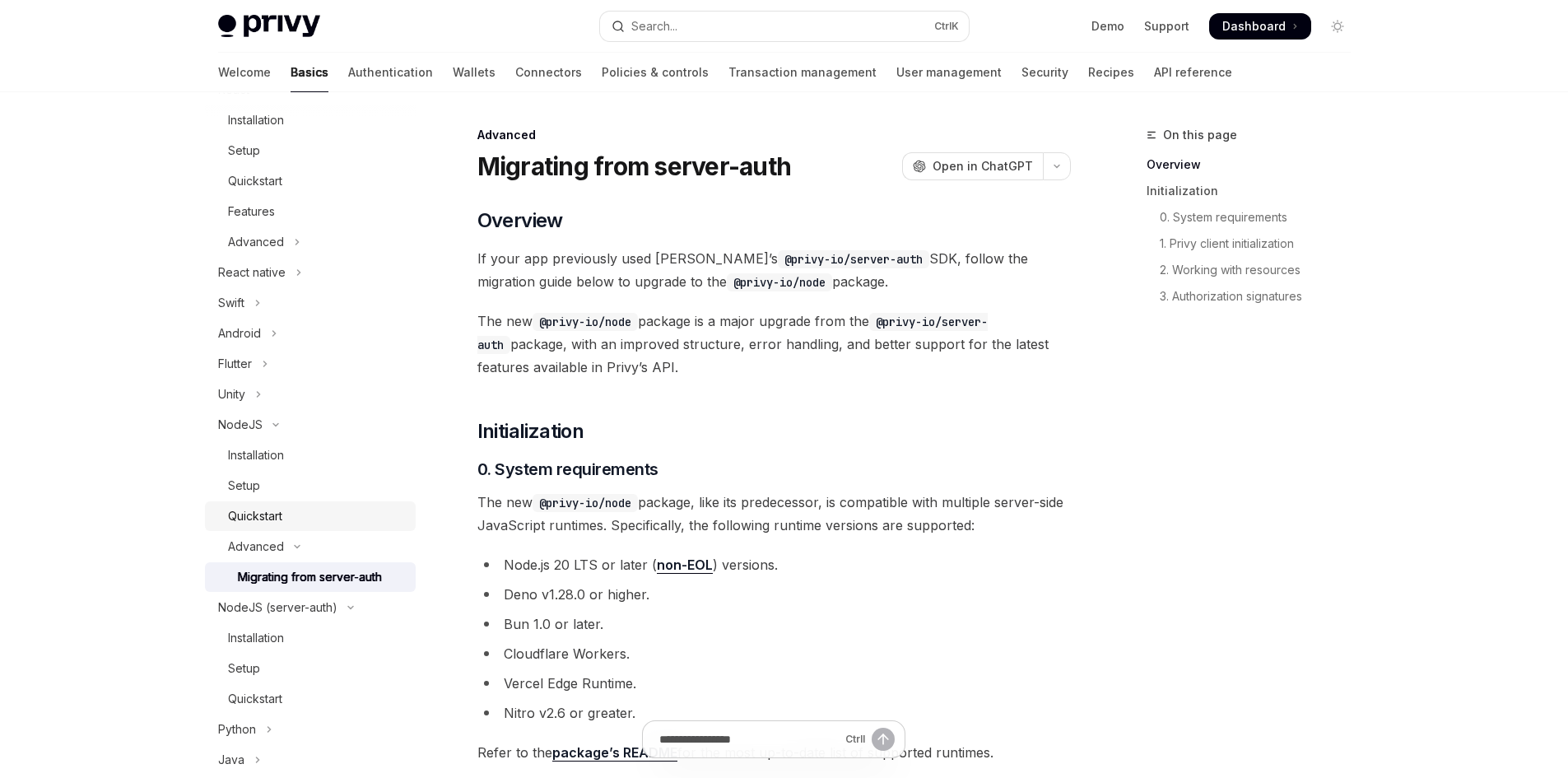
click at [294, 518] on div "Quickstart" at bounding box center [316, 515] width 177 height 19
type textarea "*"
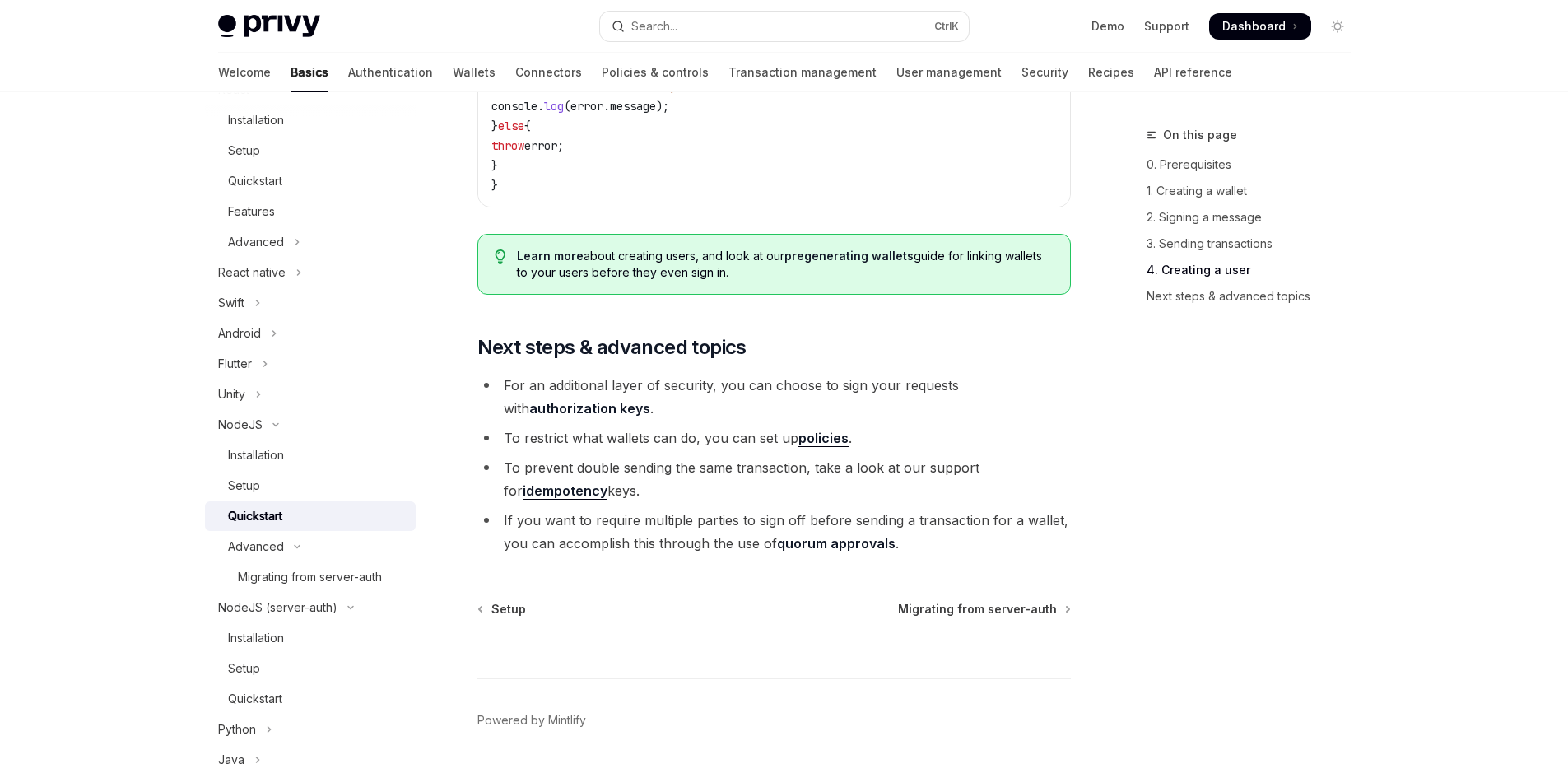
scroll to position [3442, 0]
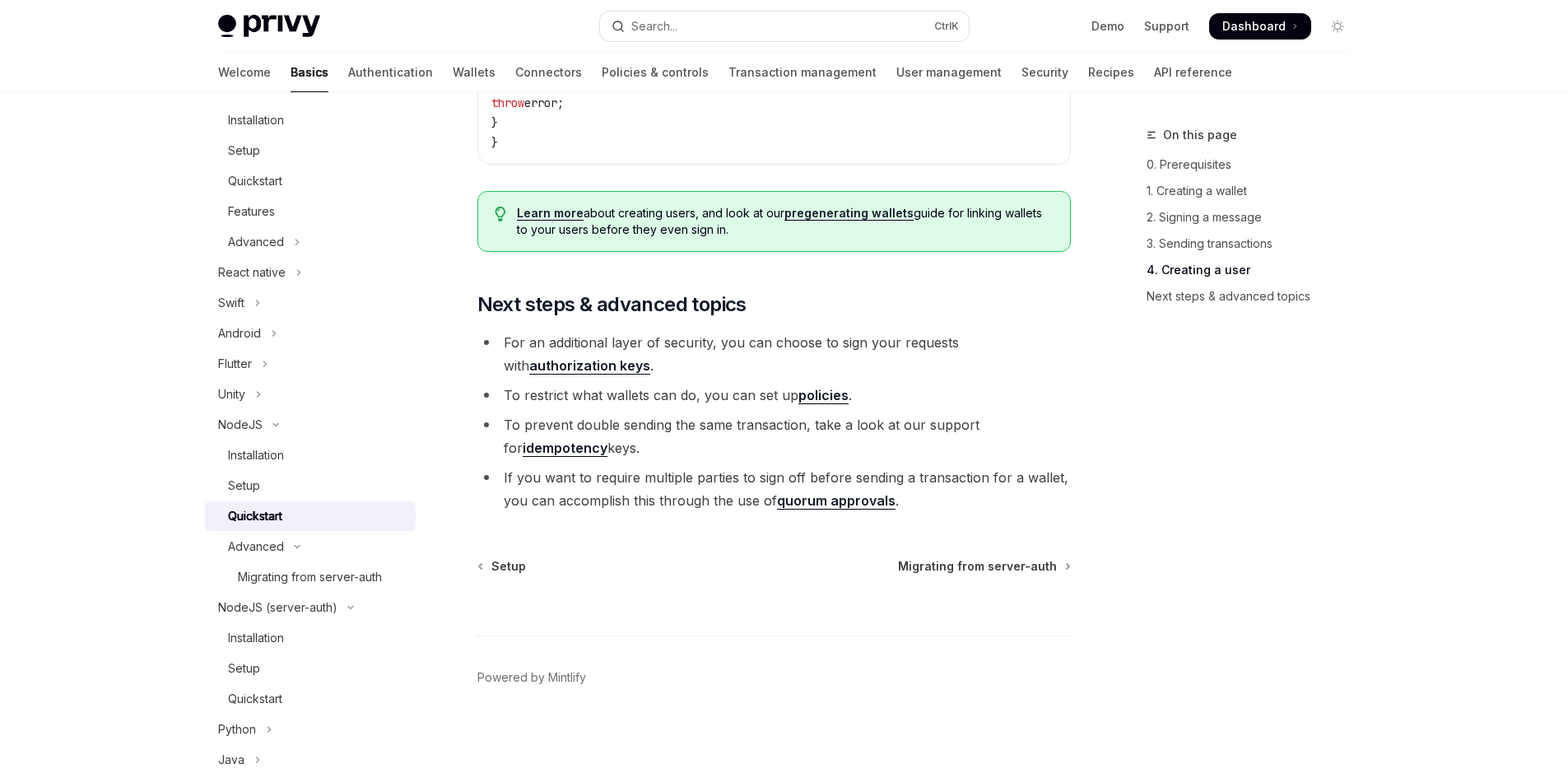
click at [772, 482] on li "If you want to require multiple parties to sign off before sending a transactio…" at bounding box center [774, 489] width 593 height 47
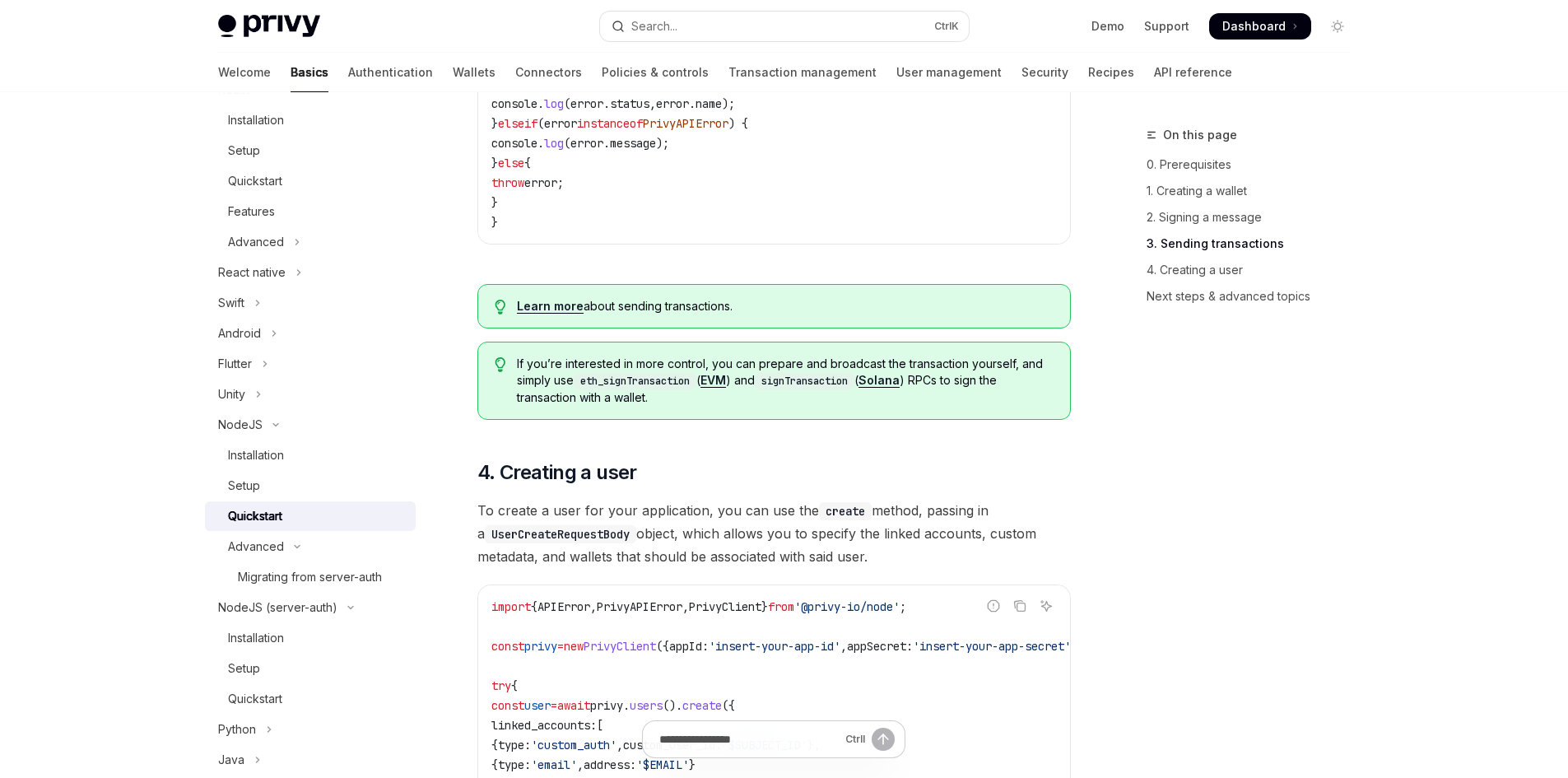
scroll to position [2455, 0]
